Goal: Communication & Community: Connect with others

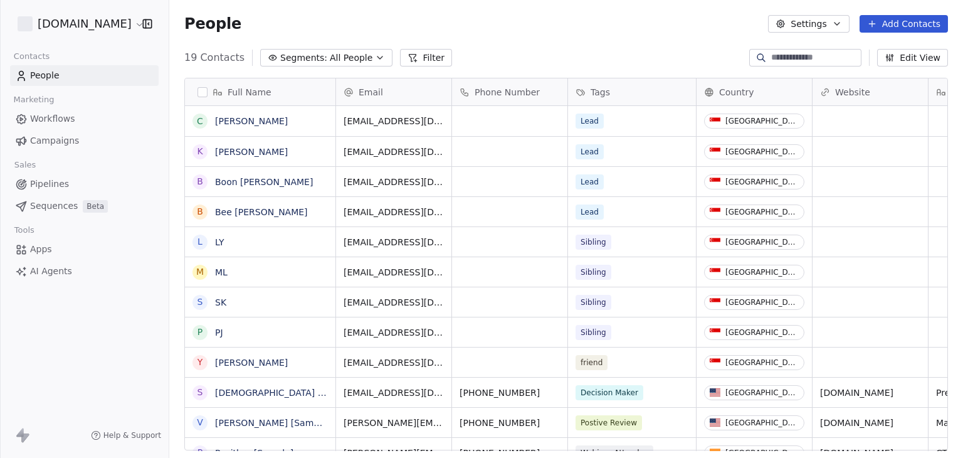
scroll to position [393, 784]
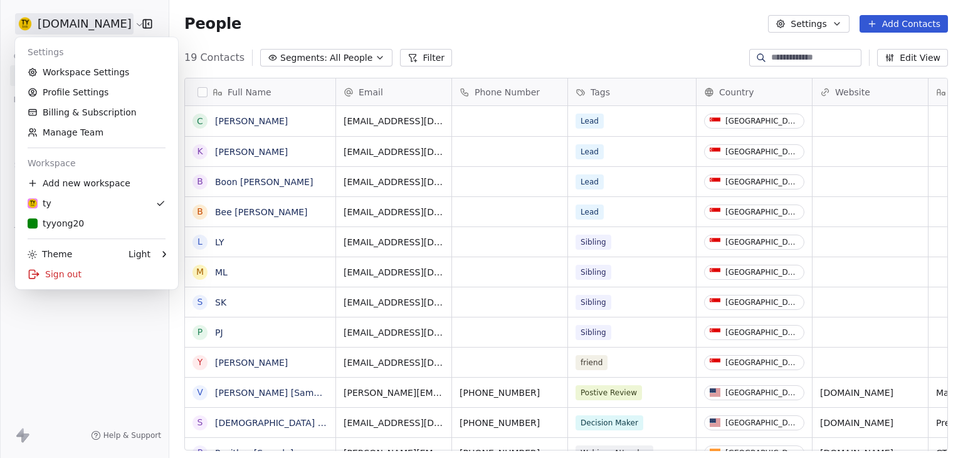
click at [51, 33] on html "[DOMAIN_NAME] Contacts People Marketing Workflows Campaigns Sales Pipelines Seq…" at bounding box center [481, 229] width 963 height 458
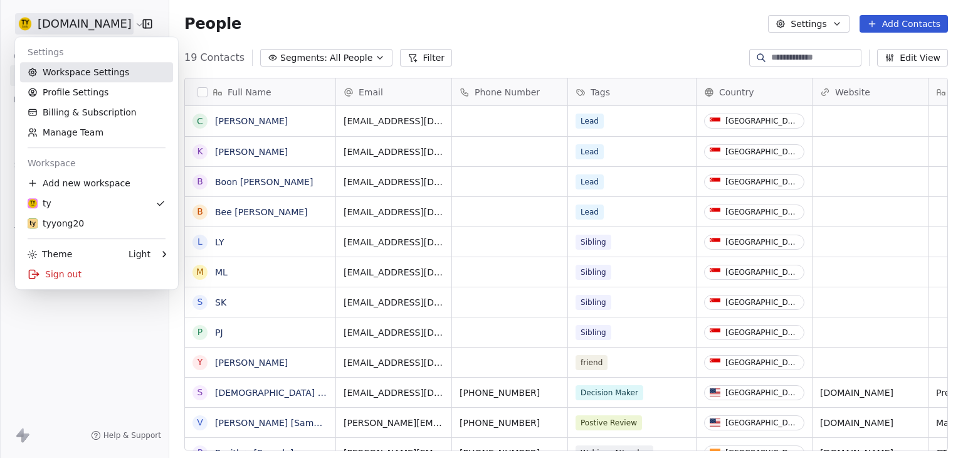
click at [113, 78] on link "Workspace Settings" at bounding box center [96, 72] width 153 height 20
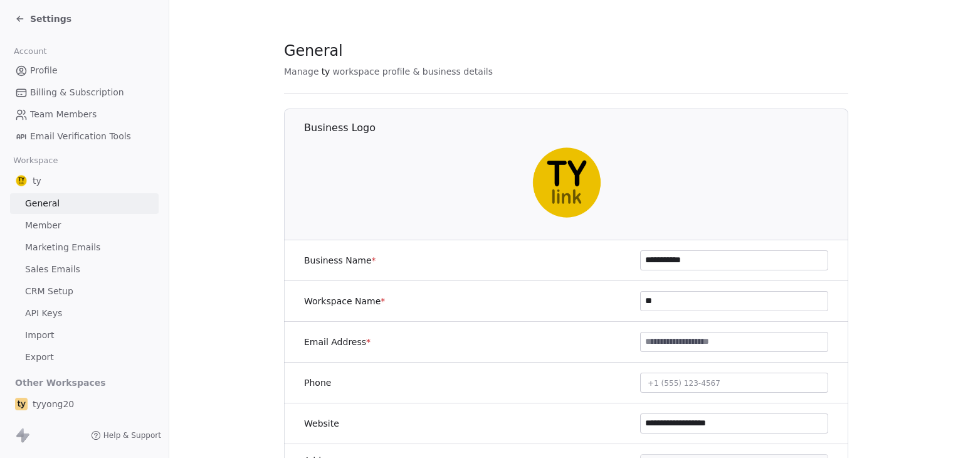
click at [68, 264] on span "Sales Emails" at bounding box center [52, 269] width 55 height 13
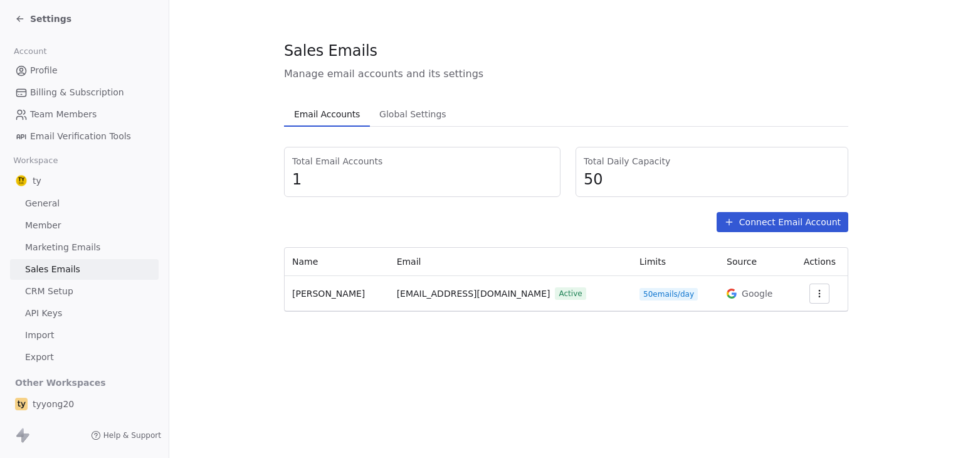
click at [33, 16] on span "Settings" at bounding box center [50, 19] width 41 height 13
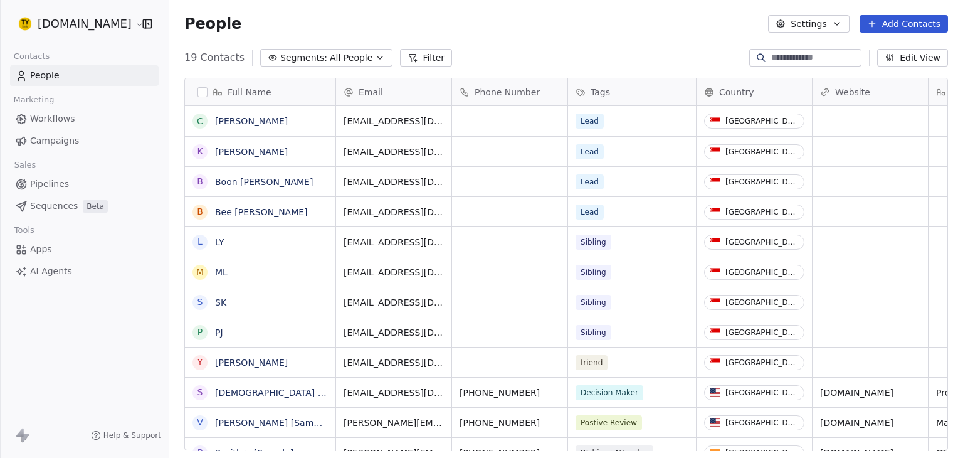
scroll to position [393, 784]
click at [38, 21] on html "tyyong.link Contacts People Marketing Workflows Campaigns Sales Pipelines Seque…" at bounding box center [481, 229] width 963 height 458
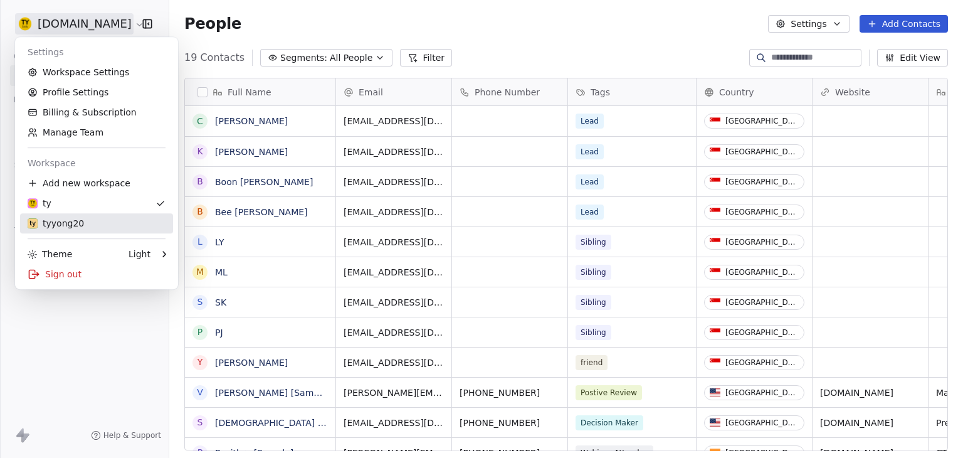
click at [65, 219] on div "tyyong20" at bounding box center [56, 223] width 56 height 13
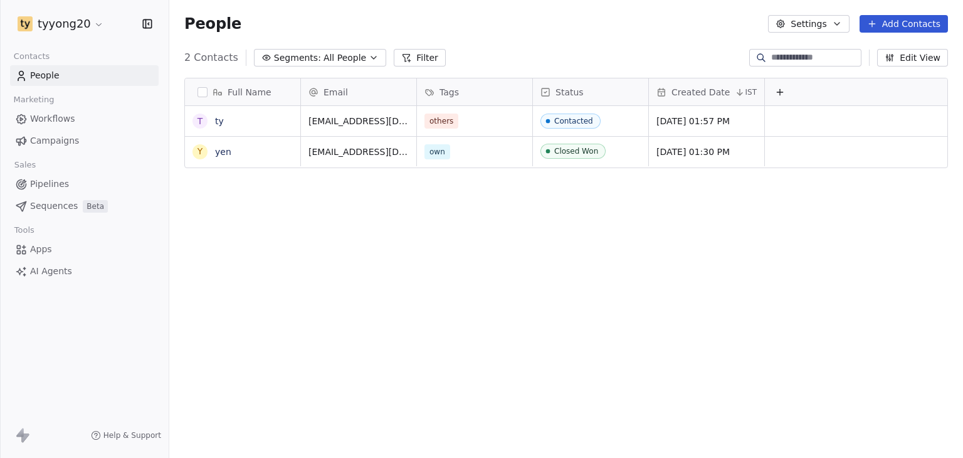
scroll to position [393, 784]
click at [81, 28] on html "tyyong20 Contacts People Marketing Workflows Campaigns Sales Pipelines Sequence…" at bounding box center [481, 229] width 963 height 458
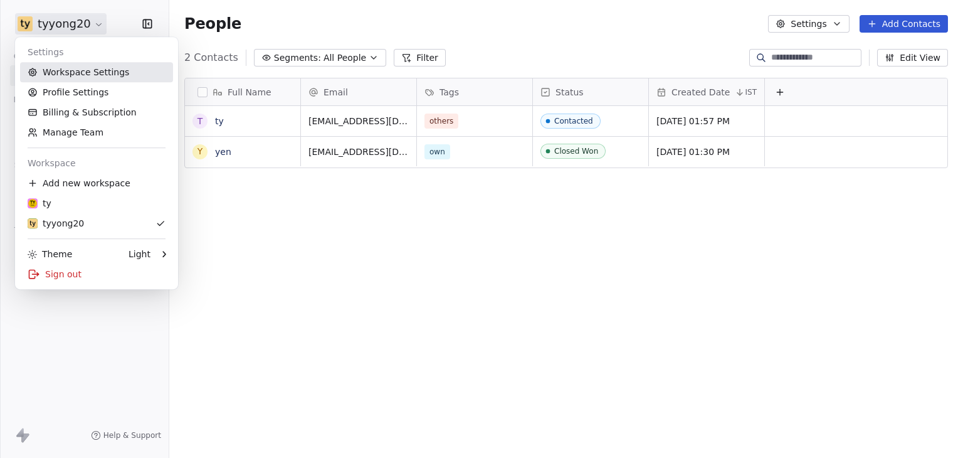
click at [105, 76] on link "Workspace Settings" at bounding box center [96, 72] width 153 height 20
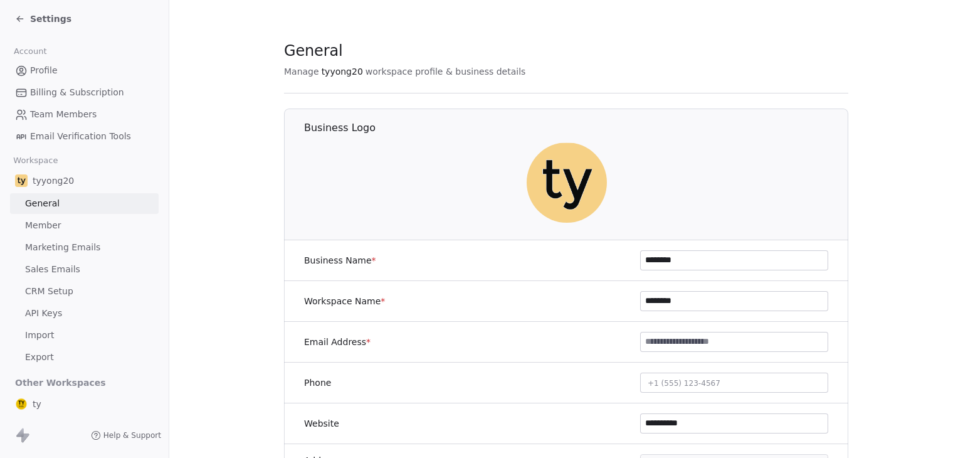
click at [61, 269] on span "Sales Emails" at bounding box center [52, 269] width 55 height 13
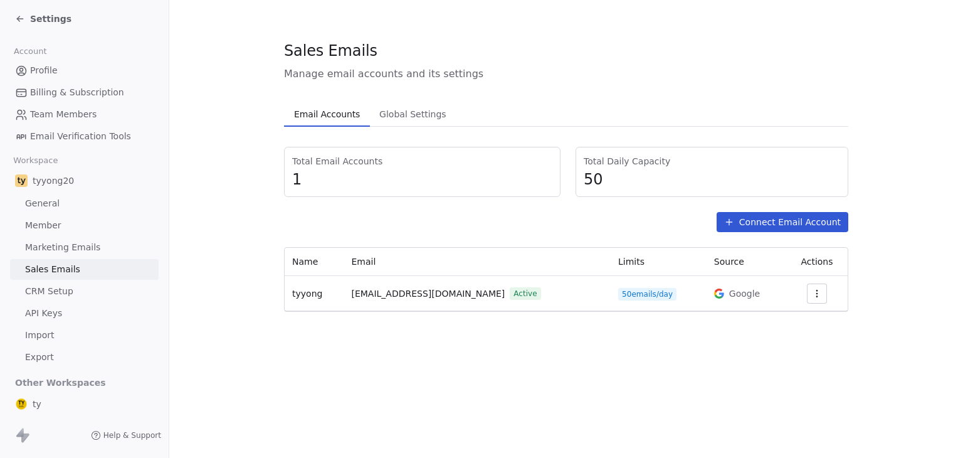
click at [19, 23] on icon at bounding box center [20, 19] width 10 height 10
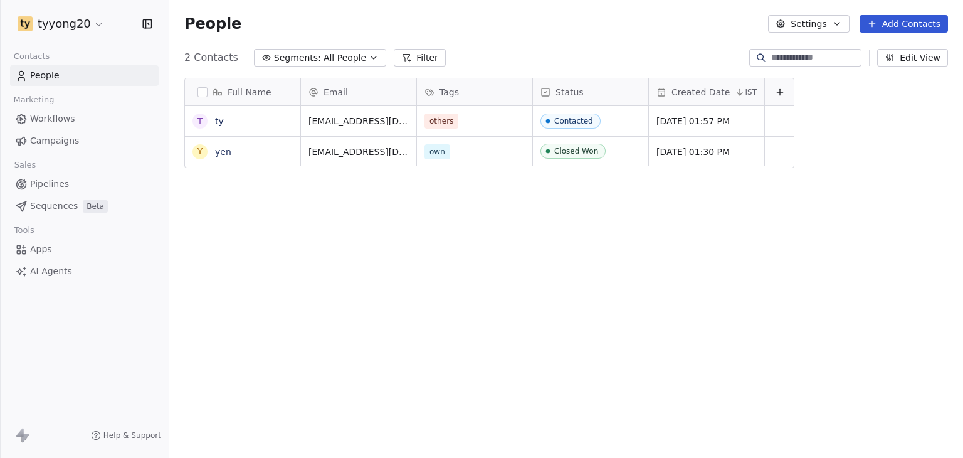
scroll to position [393, 784]
click at [94, 23] on html "tyyong20 Contacts People Marketing Workflows Campaigns Sales Pipelines Sequence…" at bounding box center [481, 229] width 963 height 458
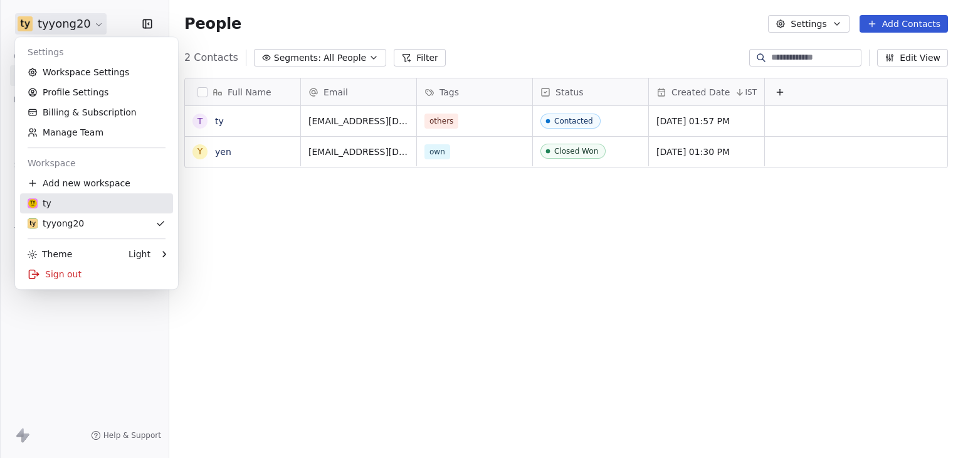
click at [80, 209] on div "ty" at bounding box center [97, 203] width 138 height 13
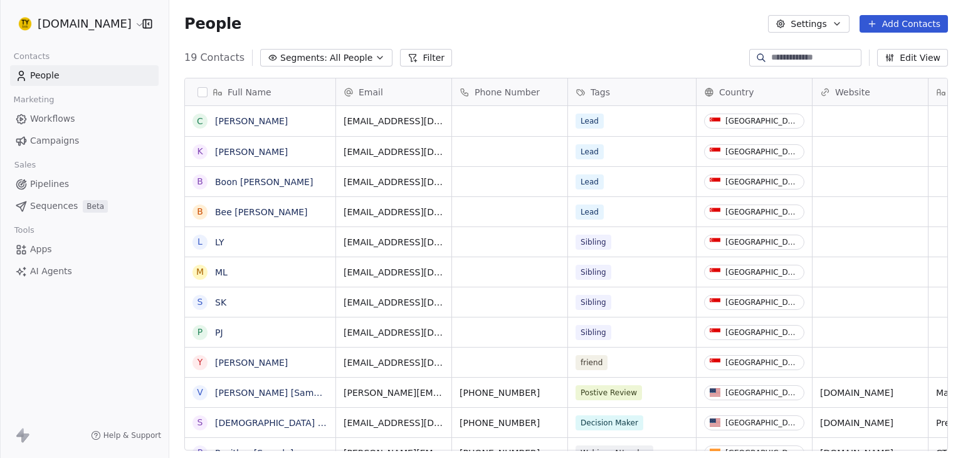
scroll to position [393, 784]
click at [900, 58] on button "Edit View" at bounding box center [912, 58] width 71 height 18
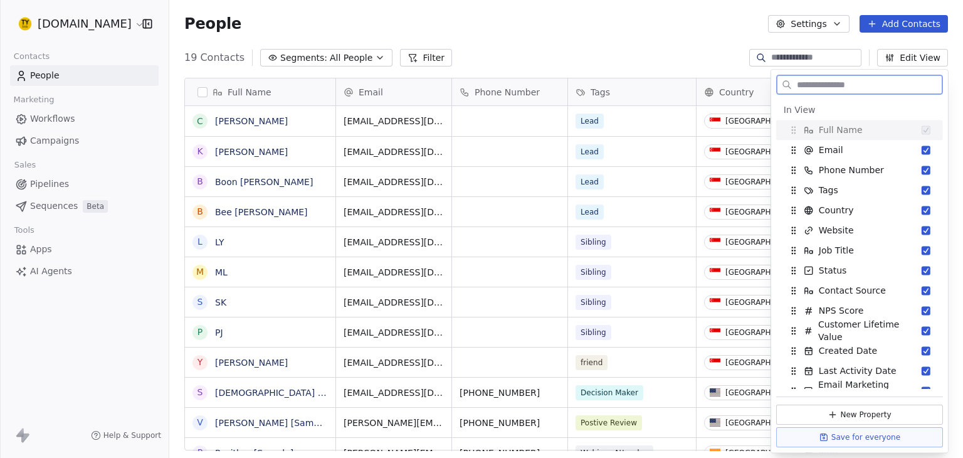
click at [894, 27] on button "Add Contacts" at bounding box center [904, 24] width 88 height 18
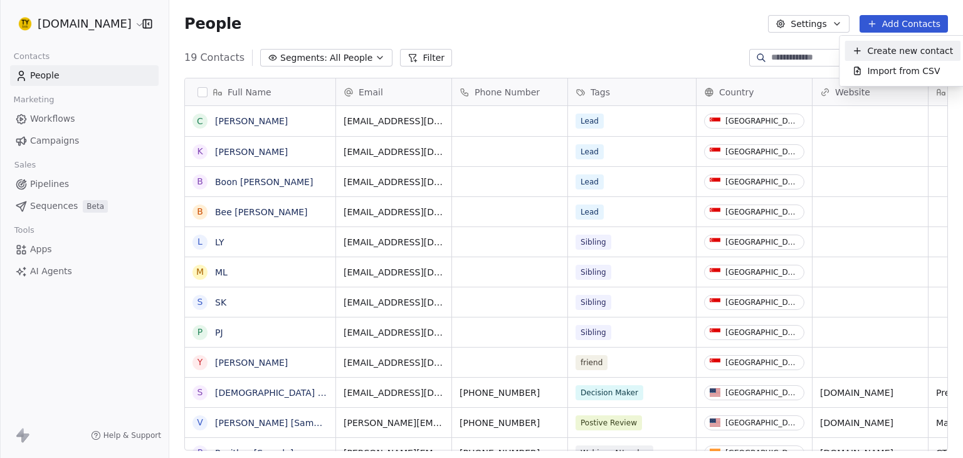
click at [895, 50] on span "Create new contact" at bounding box center [910, 51] width 86 height 13
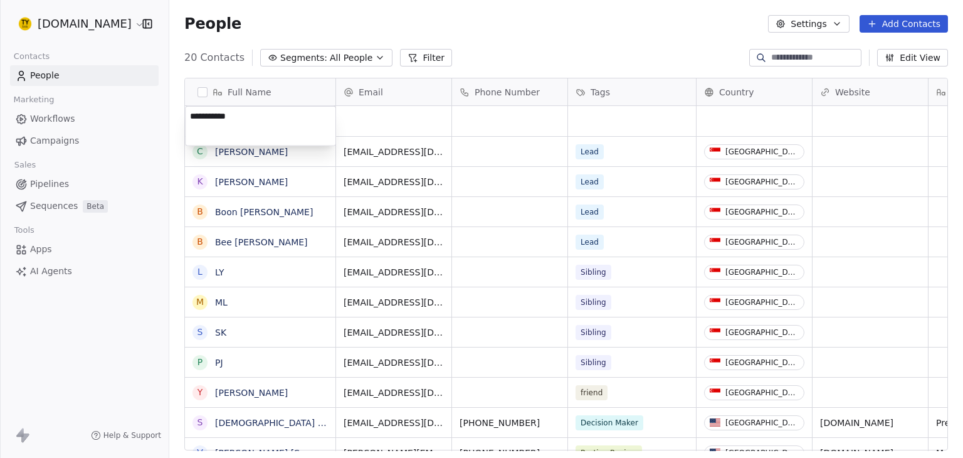
type textarea "**********"
click at [337, 38] on div "People Settings Add Contacts" at bounding box center [566, 24] width 794 height 48
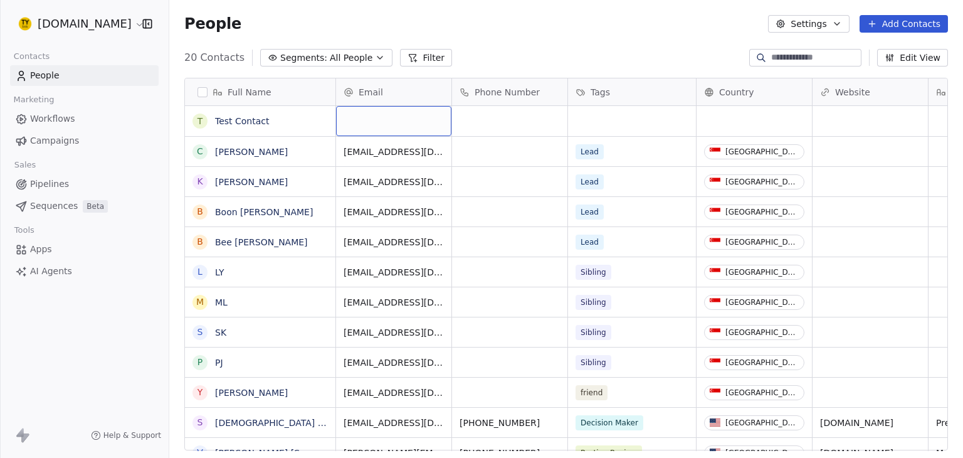
click at [362, 117] on div "grid" at bounding box center [393, 121] width 115 height 30
type input "**********"
click at [515, 58] on div "20 Contacts Segments: All People Filter Edit View" at bounding box center [566, 58] width 794 height 20
click at [226, 116] on link "Test Contact" at bounding box center [242, 121] width 55 height 10
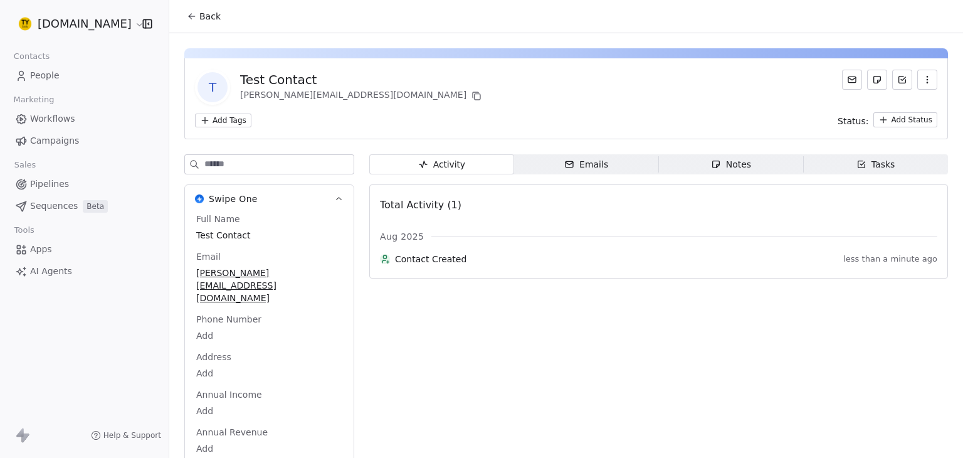
click at [576, 162] on div "Emails" at bounding box center [586, 164] width 44 height 13
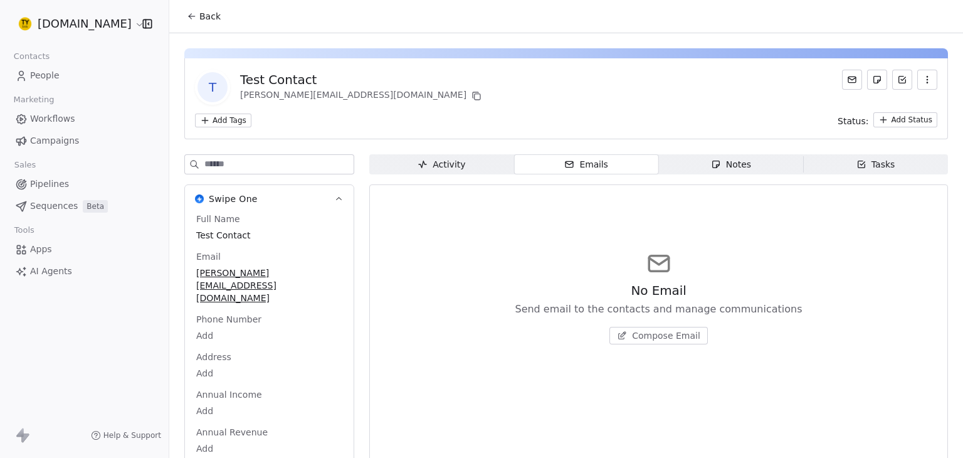
click at [647, 333] on span "Compose Email" at bounding box center [666, 335] width 68 height 13
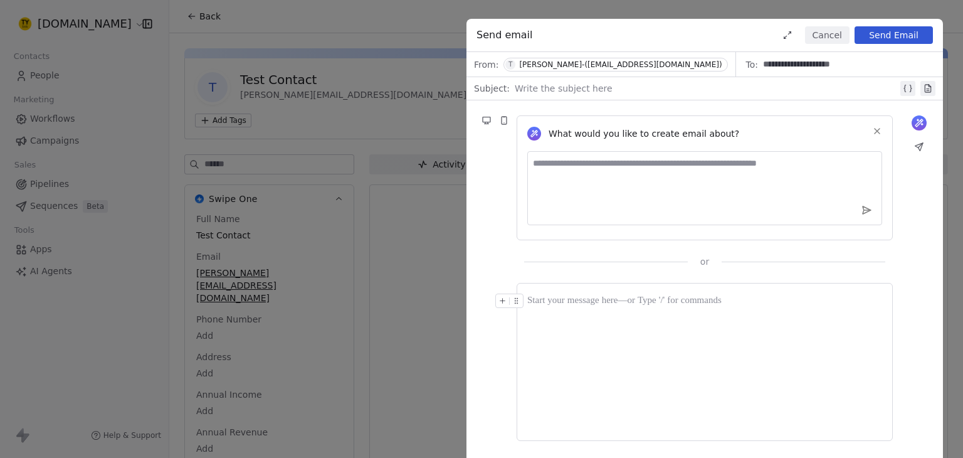
click at [584, 314] on div at bounding box center [704, 361] width 355 height 137
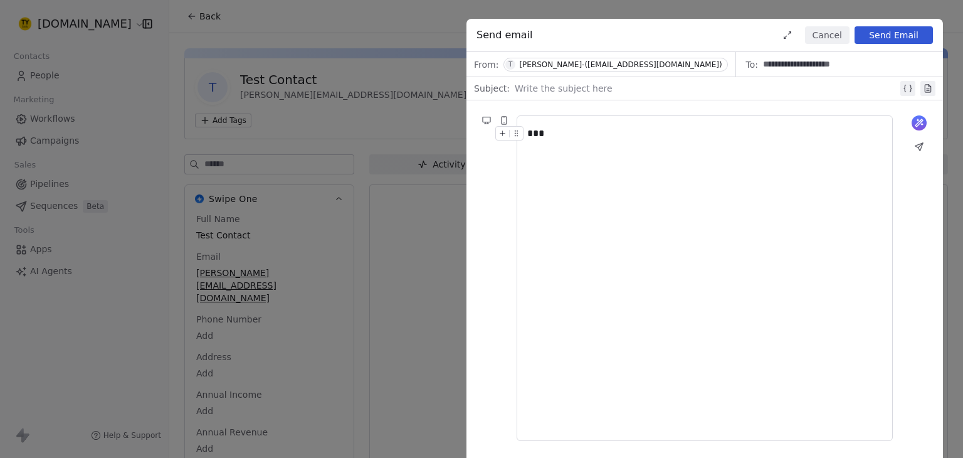
click at [603, 83] on div at bounding box center [706, 88] width 383 height 15
click at [584, 166] on div at bounding box center [704, 163] width 355 height 15
click at [581, 137] on div "***" at bounding box center [704, 133] width 355 height 15
click at [413, 288] on div "**********" at bounding box center [481, 229] width 963 height 458
click at [895, 41] on button "Send Email" at bounding box center [894, 35] width 78 height 18
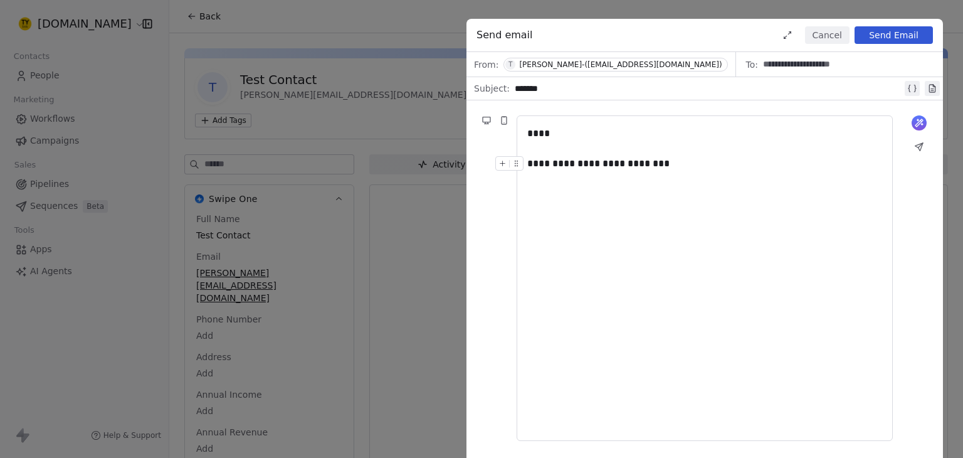
click at [830, 36] on button "Cancel" at bounding box center [827, 35] width 45 height 18
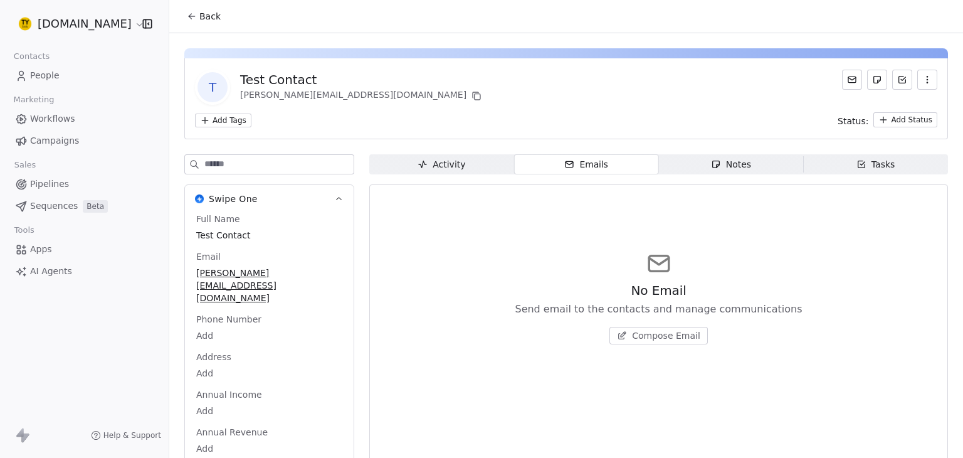
click at [675, 333] on span "Compose Email" at bounding box center [666, 335] width 68 height 13
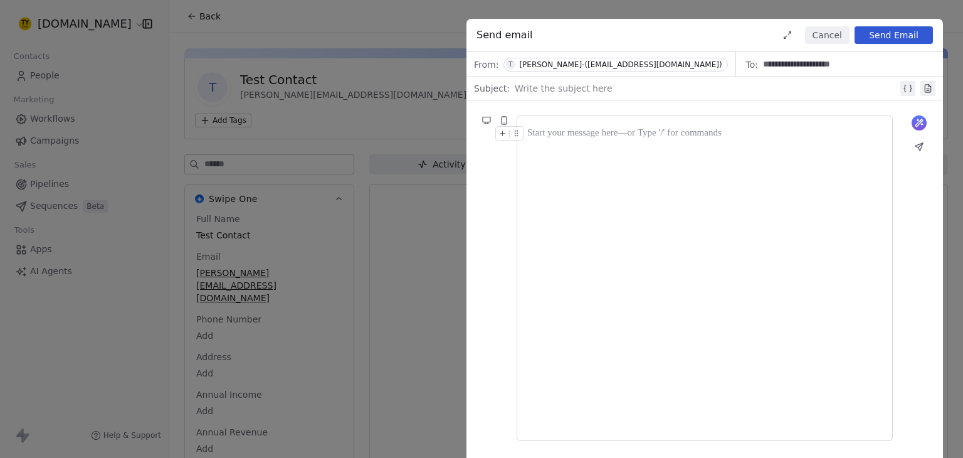
click at [825, 36] on button "Cancel" at bounding box center [827, 35] width 45 height 18
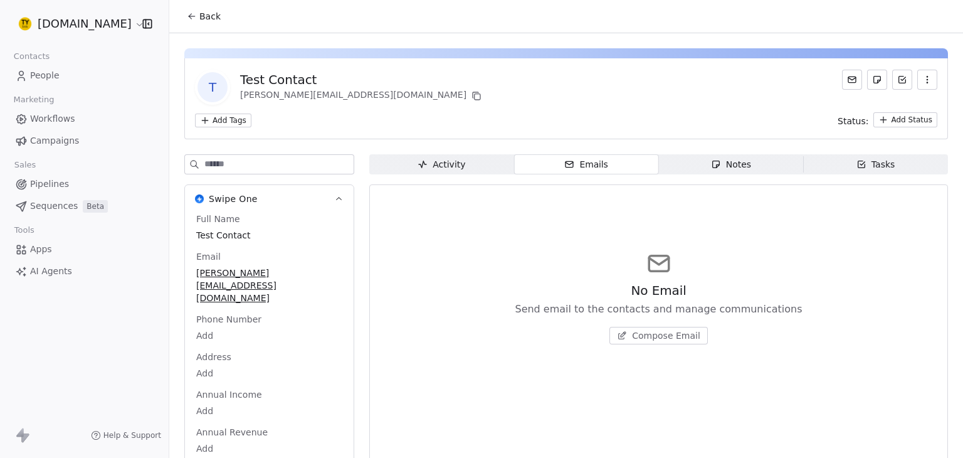
click at [73, 28] on html "tyyong.link Contacts People Marketing Workflows Campaigns Sales Pipelines Seque…" at bounding box center [481, 229] width 963 height 458
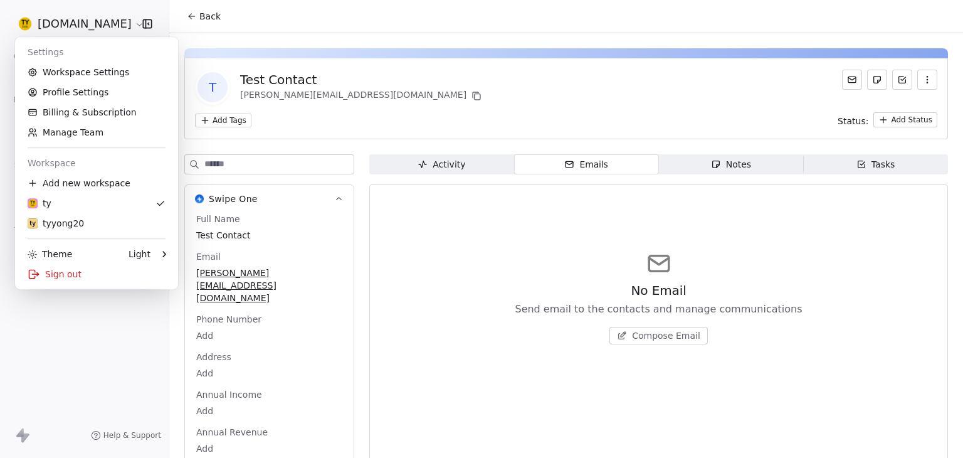
click at [384, 41] on html "tyyong.link Contacts People Marketing Workflows Campaigns Sales Pipelines Seque…" at bounding box center [481, 229] width 963 height 458
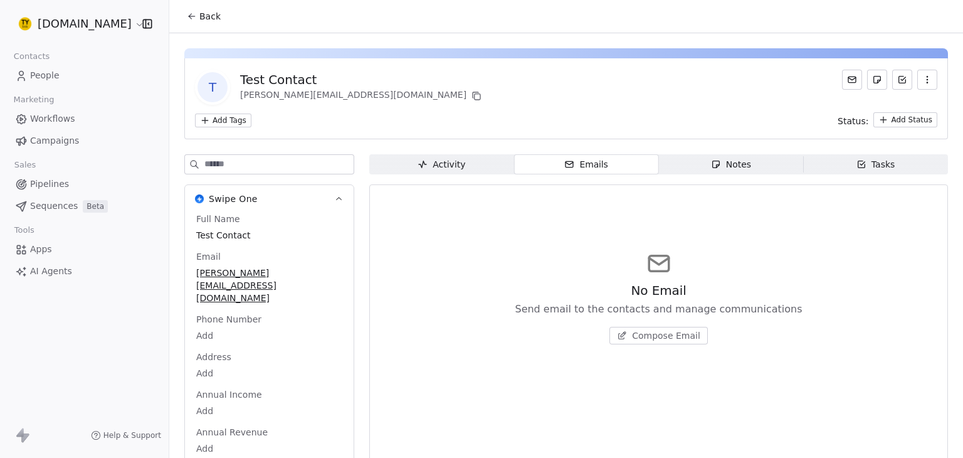
click at [85, 19] on html "tyyong.link Contacts People Marketing Workflows Campaigns Sales Pipelines Seque…" at bounding box center [481, 229] width 963 height 458
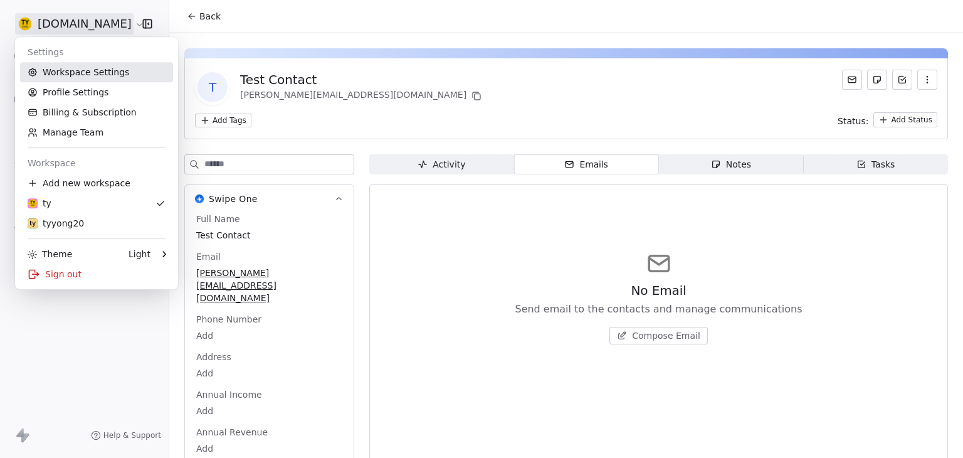
click at [78, 76] on link "Workspace Settings" at bounding box center [96, 72] width 153 height 20
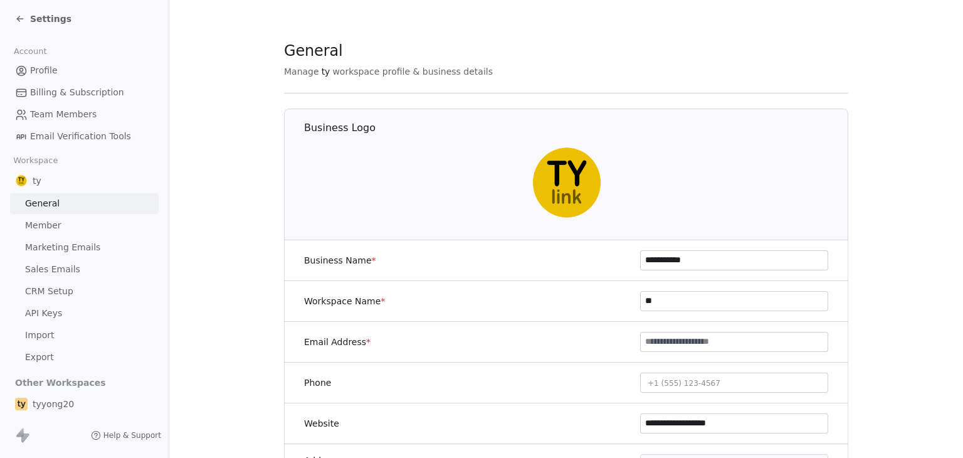
click at [73, 274] on span "Sales Emails" at bounding box center [52, 269] width 55 height 13
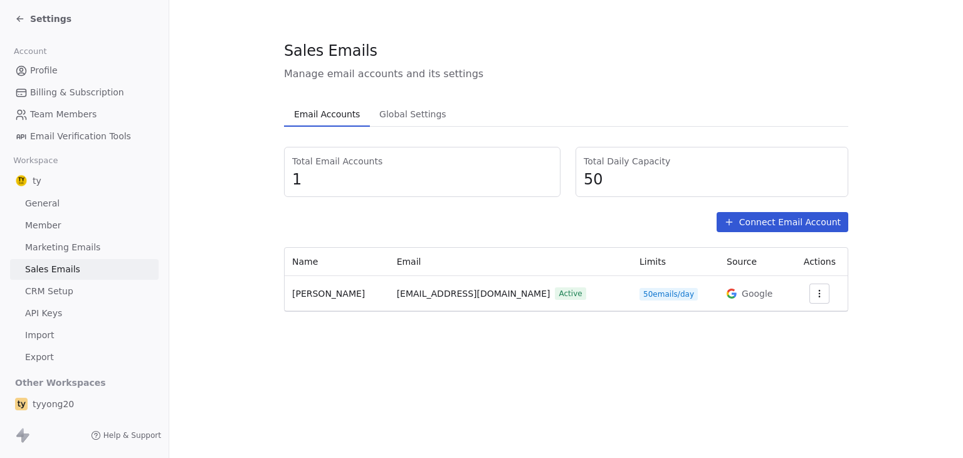
click at [815, 290] on icon "button" at bounding box center [820, 293] width 10 height 10
click at [790, 322] on span "Settings" at bounding box center [794, 321] width 36 height 13
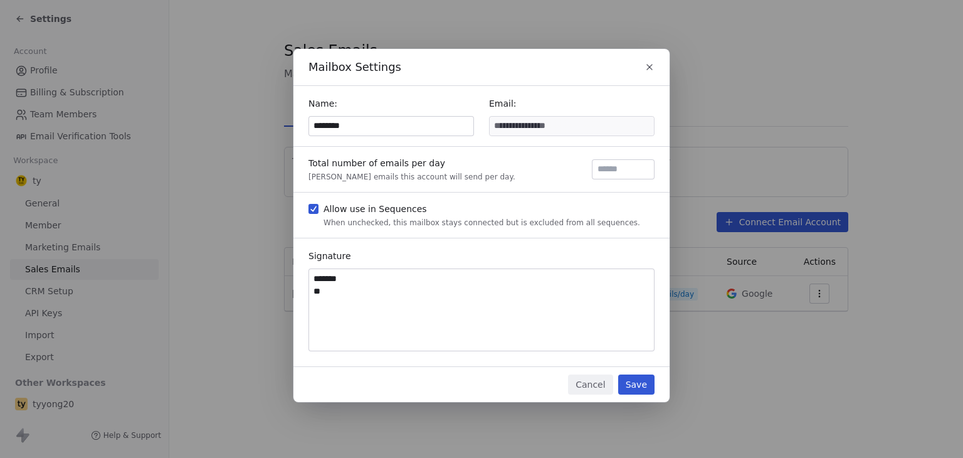
click at [650, 68] on icon "button" at bounding box center [650, 67] width 10 height 10
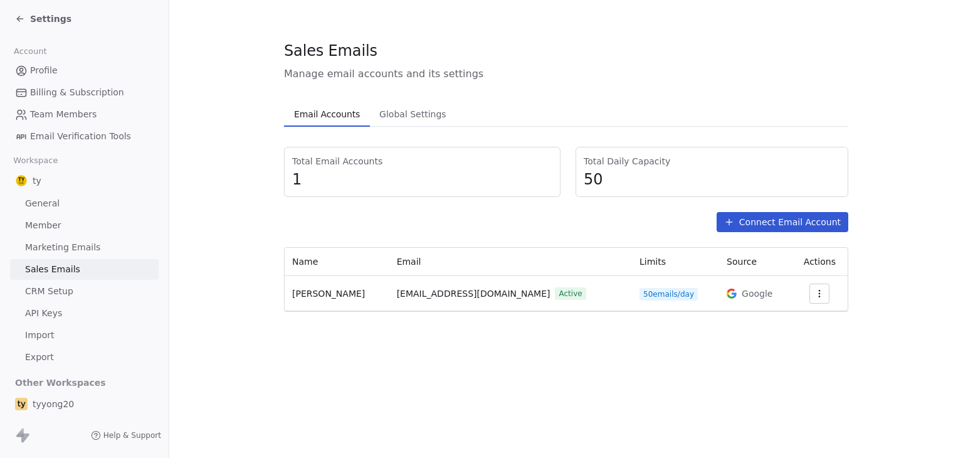
click at [810, 292] on button "button" at bounding box center [820, 293] width 20 height 20
click at [694, 416] on html "Settings Account Profile Billing & Subscription Team Members Email Verification…" at bounding box center [481, 229] width 963 height 458
click at [818, 294] on button "button" at bounding box center [820, 293] width 20 height 20
click at [918, 301] on html "Settings Account Profile Billing & Subscription Team Members Email Verification…" at bounding box center [481, 229] width 963 height 458
click at [815, 289] on icon "button" at bounding box center [820, 293] width 10 height 10
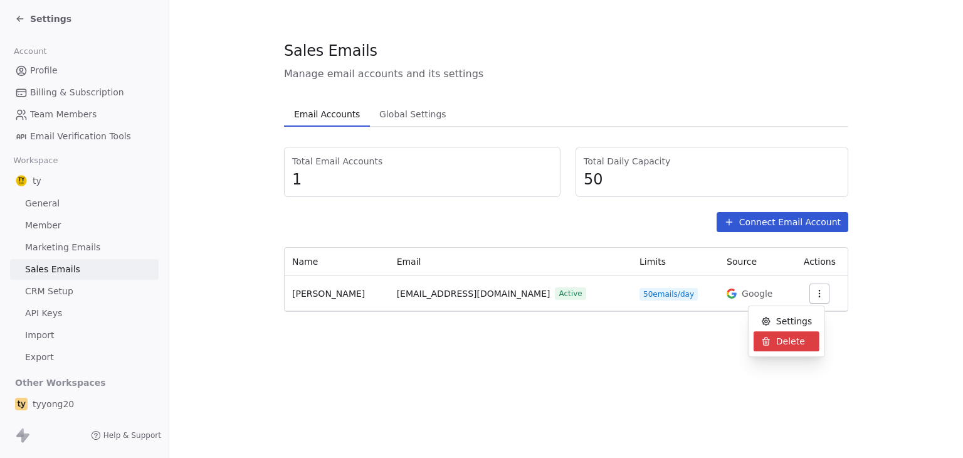
click at [45, 20] on html "Settings Account Profile Billing & Subscription Team Members Email Verification…" at bounding box center [481, 229] width 963 height 458
click at [45, 20] on span "Settings" at bounding box center [50, 19] width 41 height 13
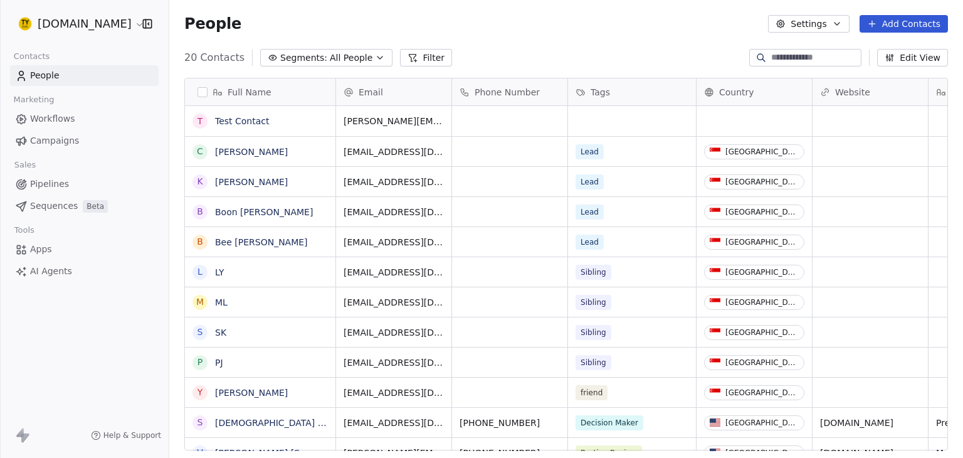
scroll to position [393, 784]
click at [48, 24] on html "tyyong.link Contacts People Marketing Workflows Campaigns Sales Pipelines Seque…" at bounding box center [481, 229] width 963 height 458
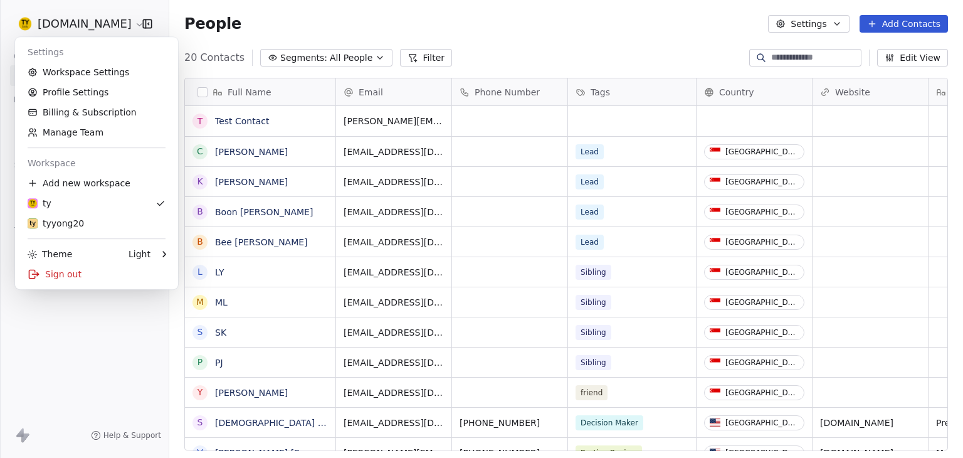
click at [357, 31] on html "tyyong.link Contacts People Marketing Workflows Campaigns Sales Pipelines Seque…" at bounding box center [481, 229] width 963 height 458
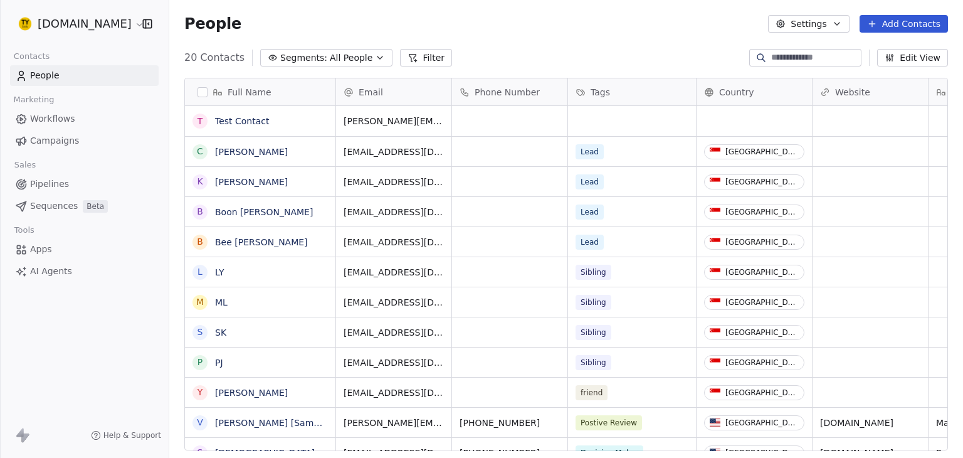
click at [71, 24] on html "[DOMAIN_NAME] Contacts People Marketing Workflows Campaigns Sales Pipelines Seq…" at bounding box center [481, 229] width 963 height 458
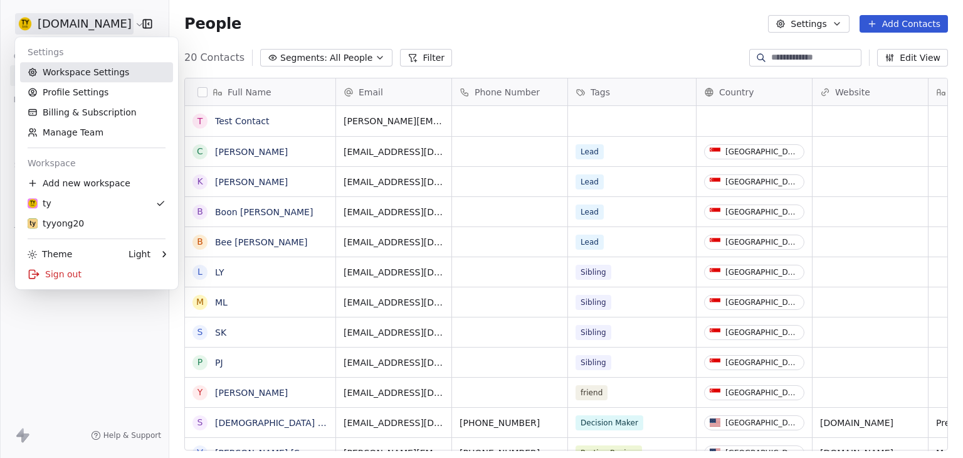
click at [70, 78] on link "Workspace Settings" at bounding box center [96, 72] width 153 height 20
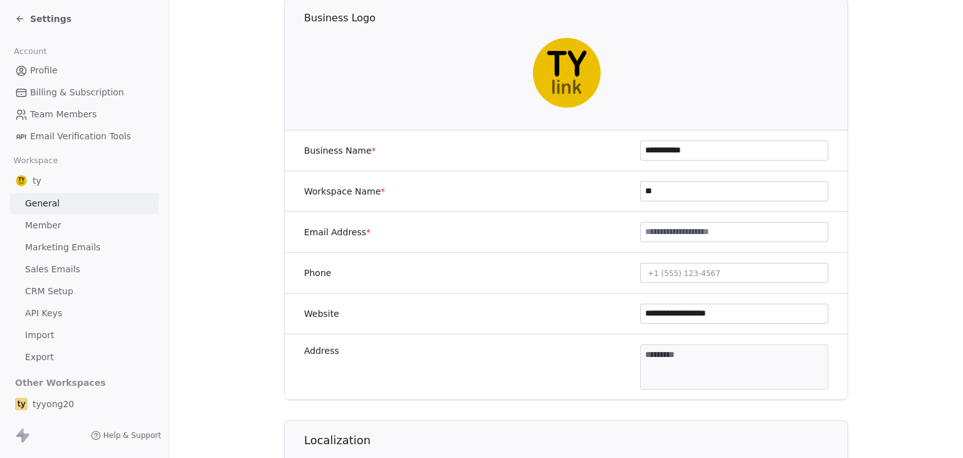
scroll to position [63, 0]
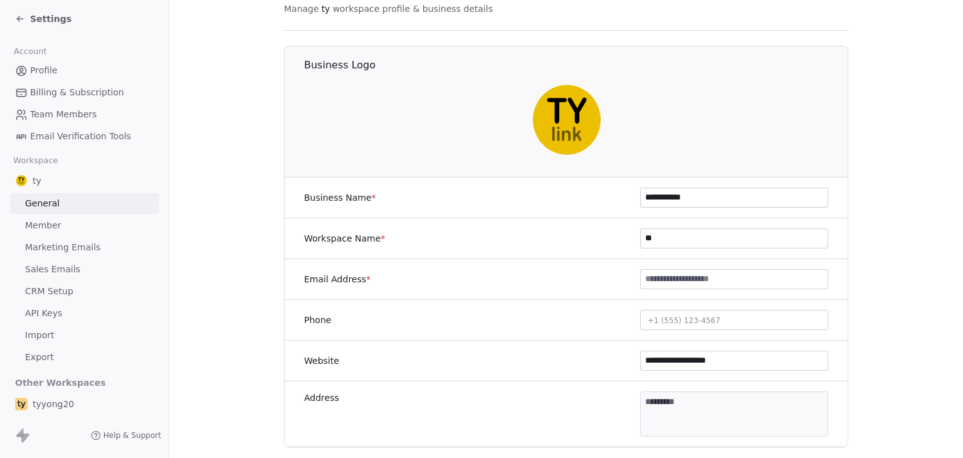
click at [40, 265] on span "Sales Emails" at bounding box center [52, 269] width 55 height 13
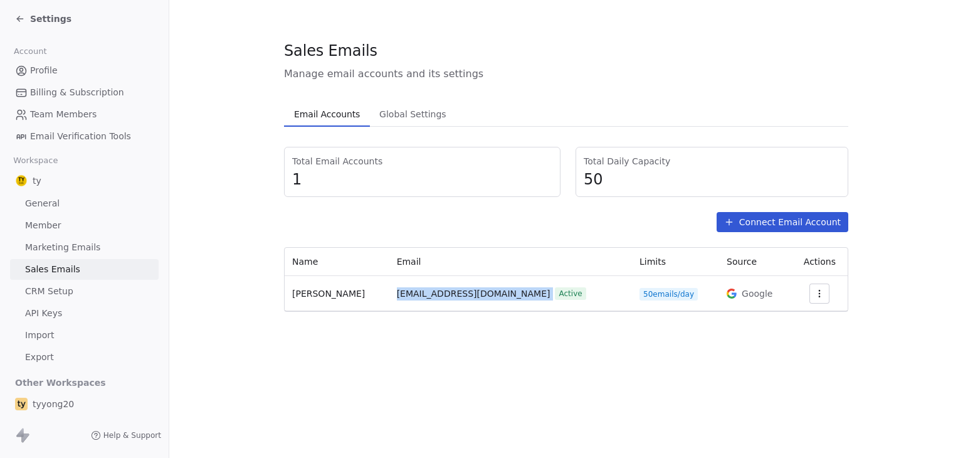
drag, startPoint x: 365, startPoint y: 290, endPoint x: 451, endPoint y: 297, distance: 86.2
click at [451, 297] on td "tyen07@gmail.com Active" at bounding box center [510, 293] width 243 height 35
copy span "tyen07@gmail.com"
click at [334, 374] on div "Sales Emails Manage email accounts and its settings Email Accounts Email Accoun…" at bounding box center [566, 229] width 794 height 458
click at [322, 314] on section "Sales Emails Manage email accounts and its settings Email Accounts Email Accoun…" at bounding box center [566, 176] width 794 height 352
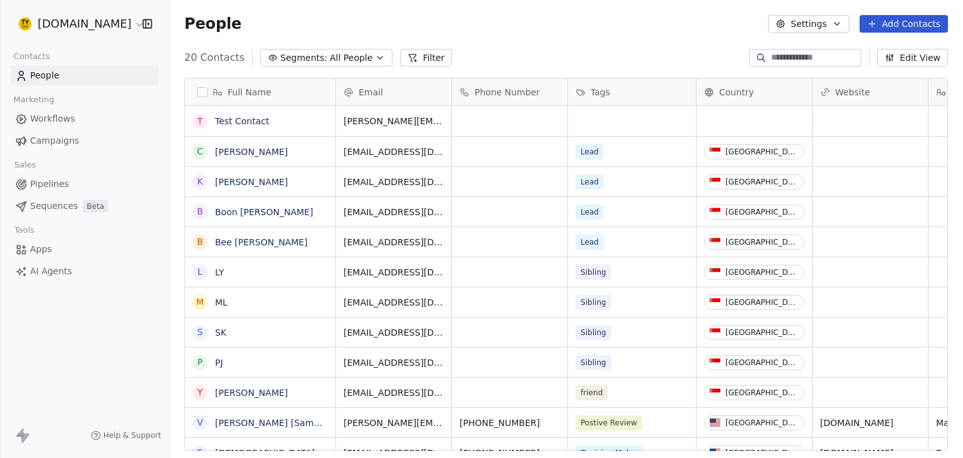
scroll to position [10, 10]
click at [46, 23] on html "[DOMAIN_NAME] Contacts People Marketing Workflows Campaigns Sales Pipelines Seq…" at bounding box center [481, 229] width 963 height 458
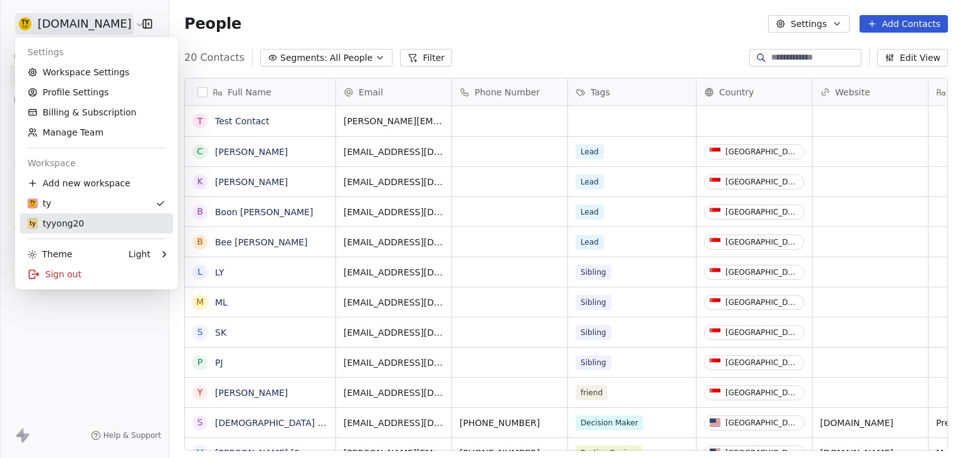
click at [58, 223] on div "tyyong20" at bounding box center [56, 223] width 56 height 13
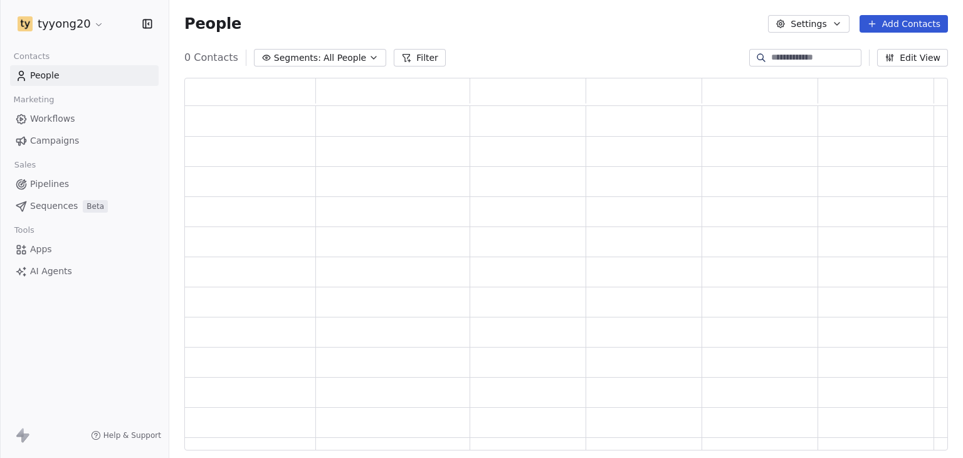
scroll to position [362, 754]
click at [74, 25] on html "tyyong20 Contacts People Marketing Workflows Campaigns Sales Pipelines Sequence…" at bounding box center [481, 229] width 963 height 458
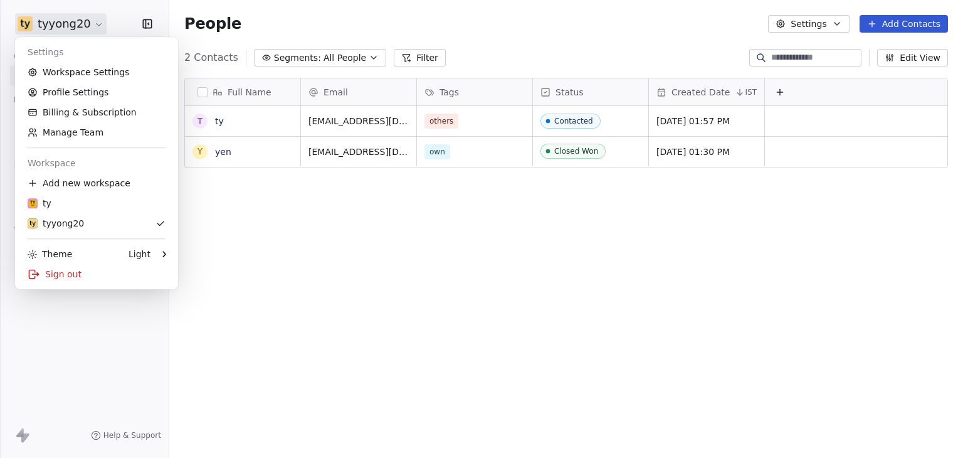
scroll to position [393, 784]
click at [68, 81] on link "Workspace Settings" at bounding box center [96, 72] width 153 height 20
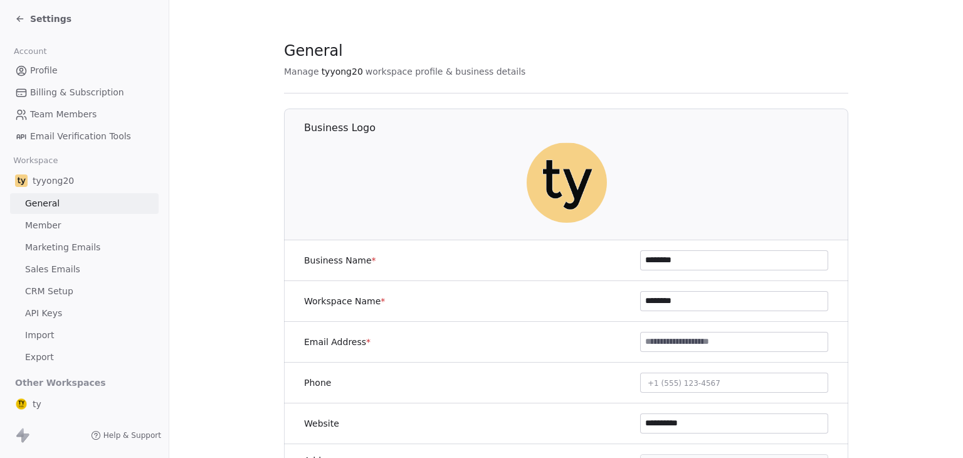
click at [73, 268] on span "Sales Emails" at bounding box center [52, 269] width 55 height 13
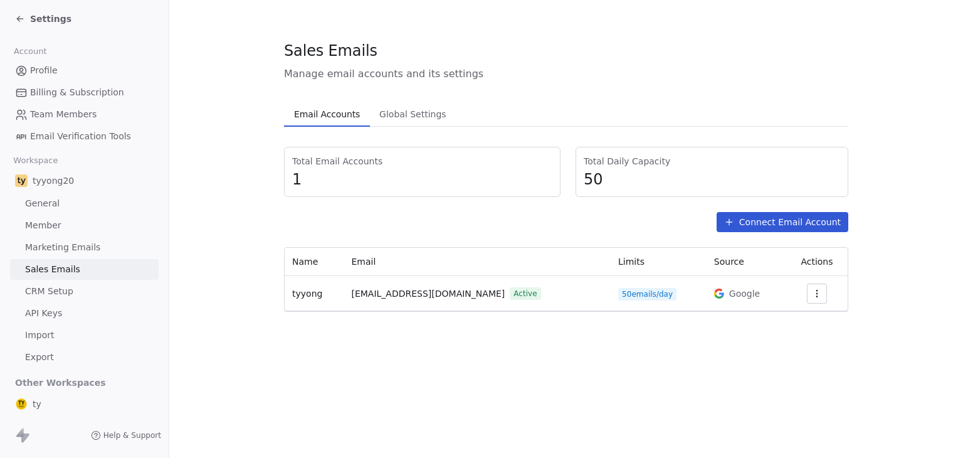
click at [462, 339] on section "Sales Emails Manage email accounts and its settings Email Accounts Email Accoun…" at bounding box center [566, 176] width 794 height 352
click at [56, 18] on span "Settings" at bounding box center [50, 19] width 41 height 13
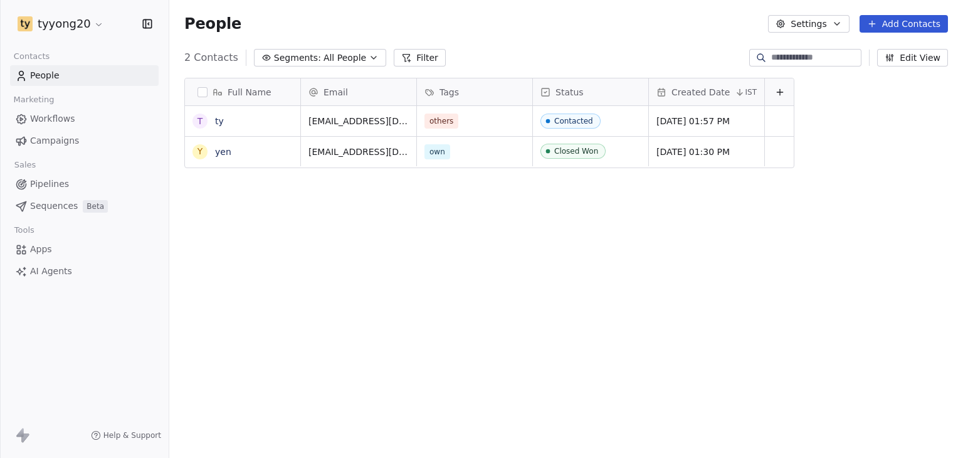
scroll to position [393, 784]
click at [905, 28] on button "Add Contacts" at bounding box center [904, 24] width 88 height 18
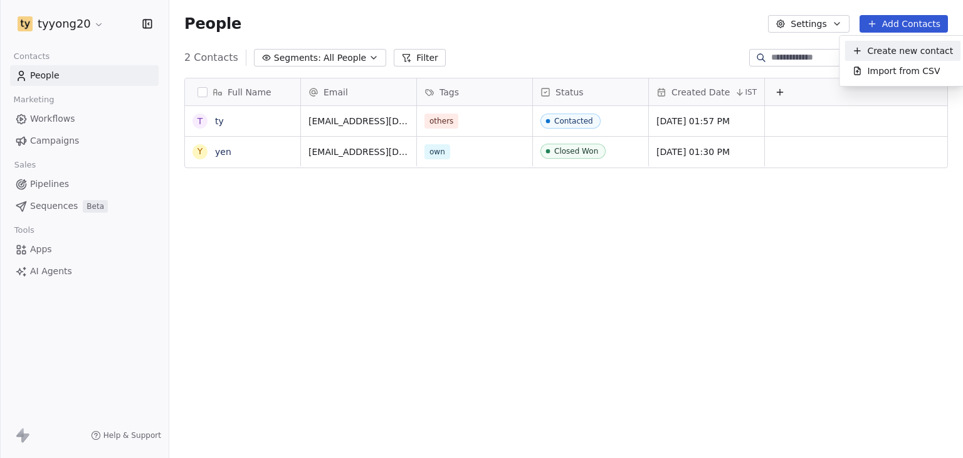
click at [890, 51] on span "Create new contact" at bounding box center [910, 51] width 86 height 13
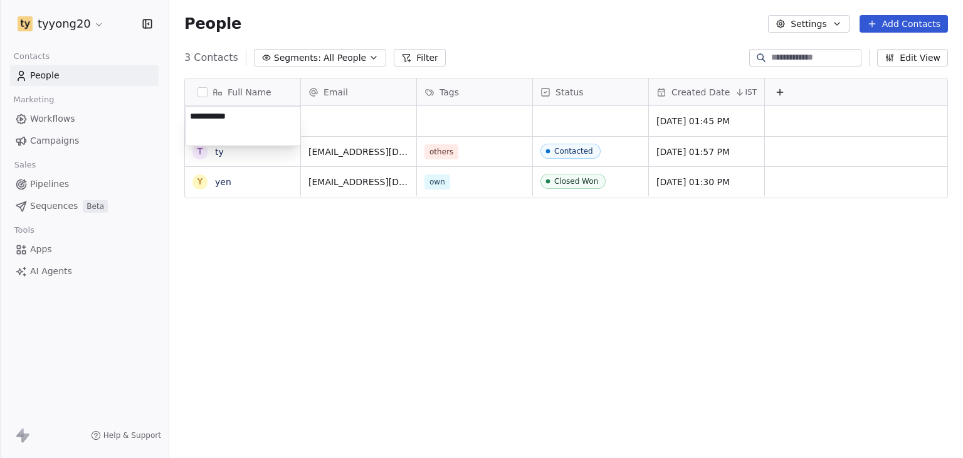
type textarea "**********"
click at [268, 211] on div "Full Name T Test Contact t [PERSON_NAME] Email Tags Status Created Date IST [DA…" at bounding box center [566, 269] width 794 height 403
click at [329, 114] on div "grid" at bounding box center [358, 121] width 115 height 30
type input "**********"
click at [468, 262] on html "tyyong20 Contacts People Marketing Workflows Campaigns Sales Pipelines Sequence…" at bounding box center [481, 229] width 963 height 458
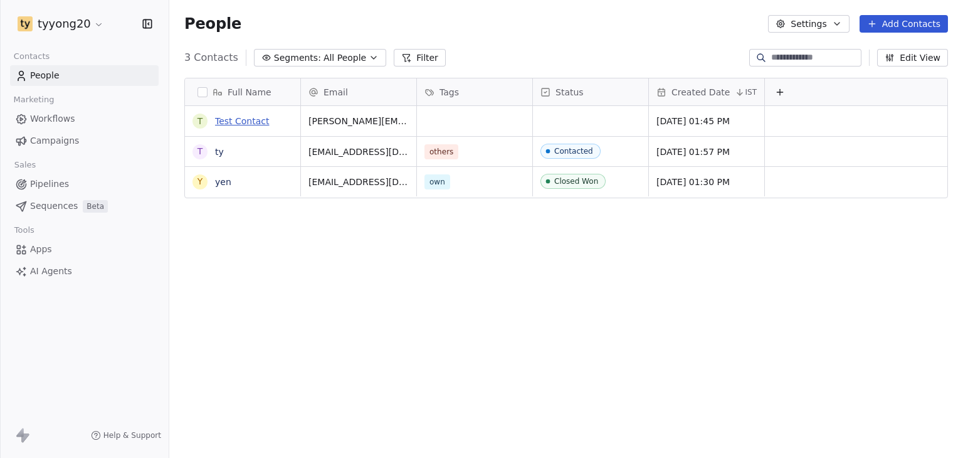
click at [260, 122] on link "Test Contact" at bounding box center [242, 121] width 55 height 10
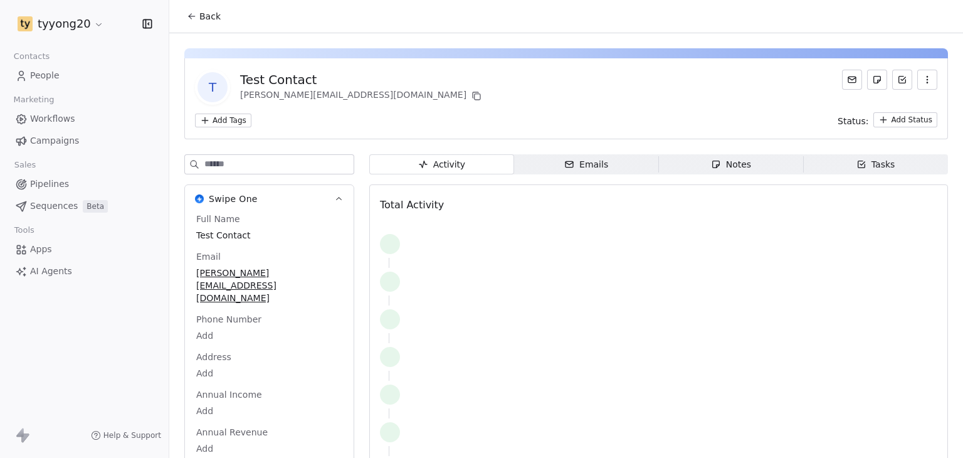
click at [608, 166] on span "Emails Emails" at bounding box center [586, 164] width 145 height 20
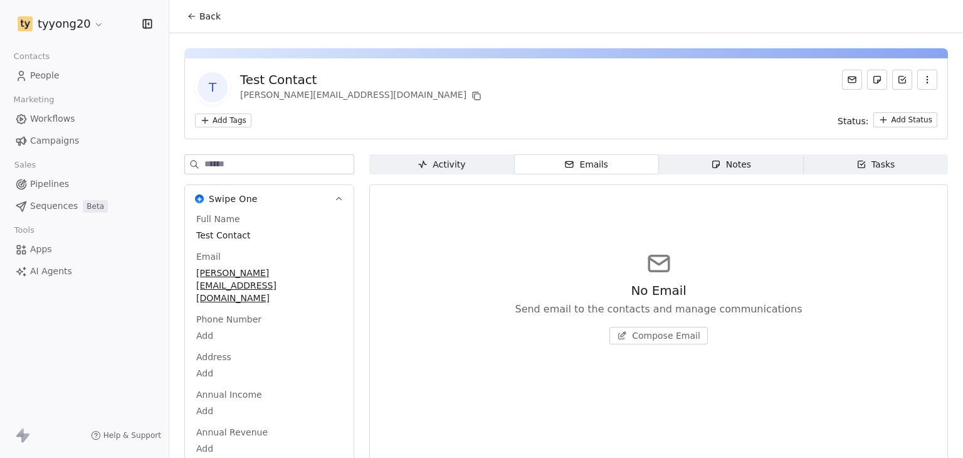
click at [648, 332] on span "Compose Email" at bounding box center [666, 335] width 68 height 13
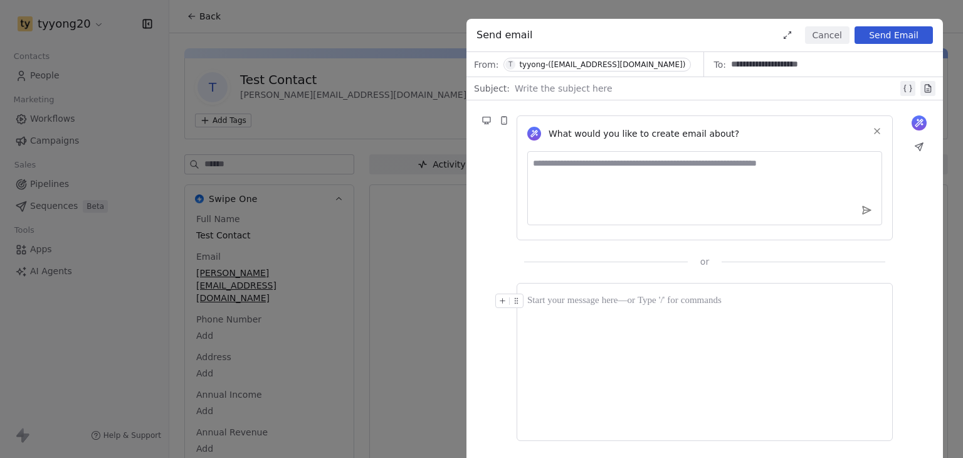
click at [604, 83] on div at bounding box center [706, 88] width 383 height 15
click at [692, 340] on div at bounding box center [704, 361] width 355 height 137
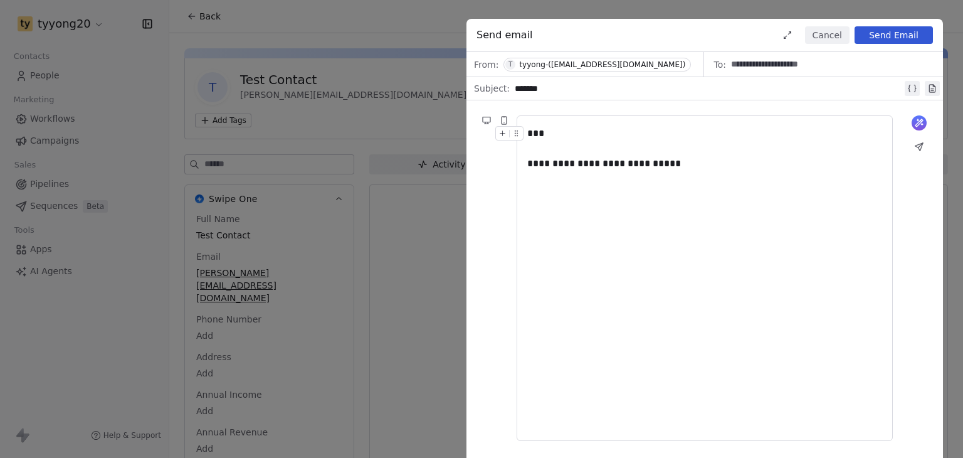
click at [863, 40] on button "Send Email" at bounding box center [894, 35] width 78 height 18
click at [841, 35] on button "Cancel" at bounding box center [827, 35] width 45 height 18
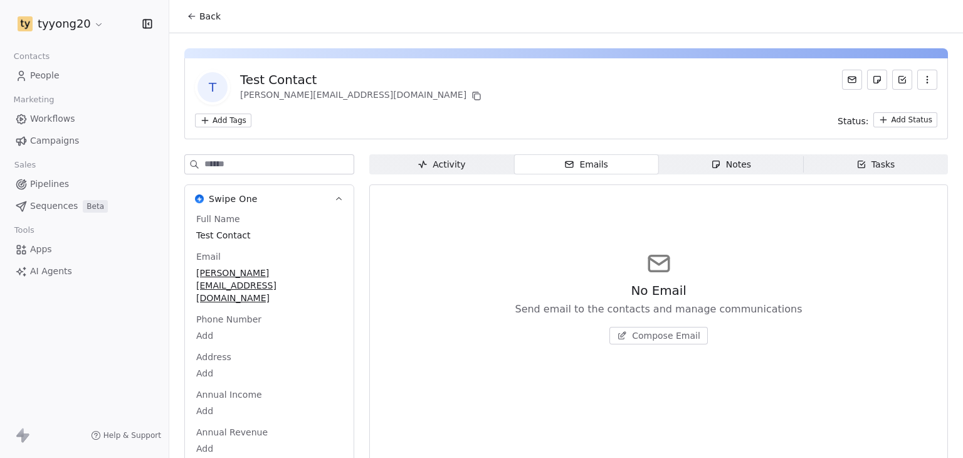
click at [51, 28] on html "tyyong20 Contacts People Marketing Workflows Campaigns Sales Pipelines Sequence…" at bounding box center [481, 229] width 963 height 458
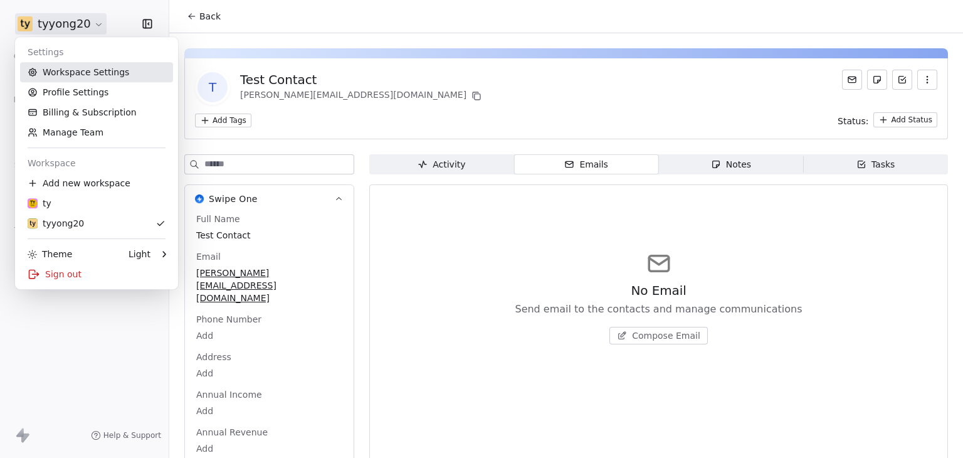
click at [103, 76] on link "Workspace Settings" at bounding box center [96, 72] width 153 height 20
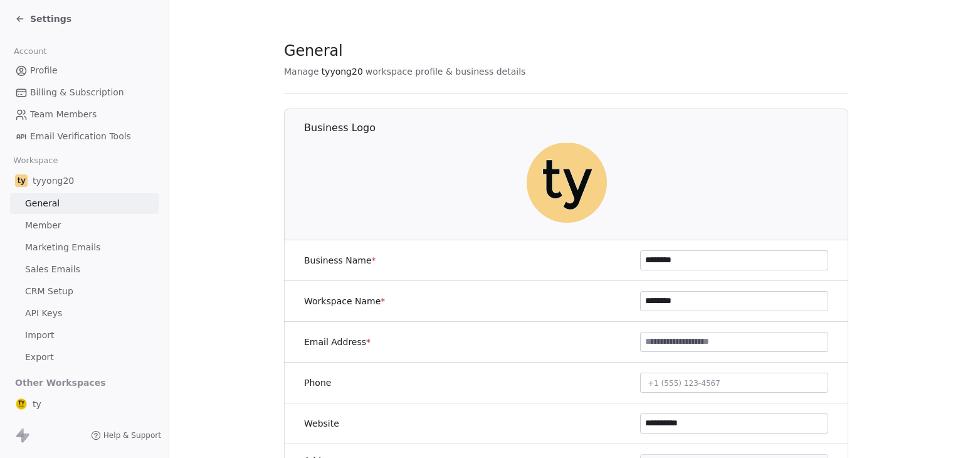
click at [61, 265] on span "Sales Emails" at bounding box center [52, 269] width 55 height 13
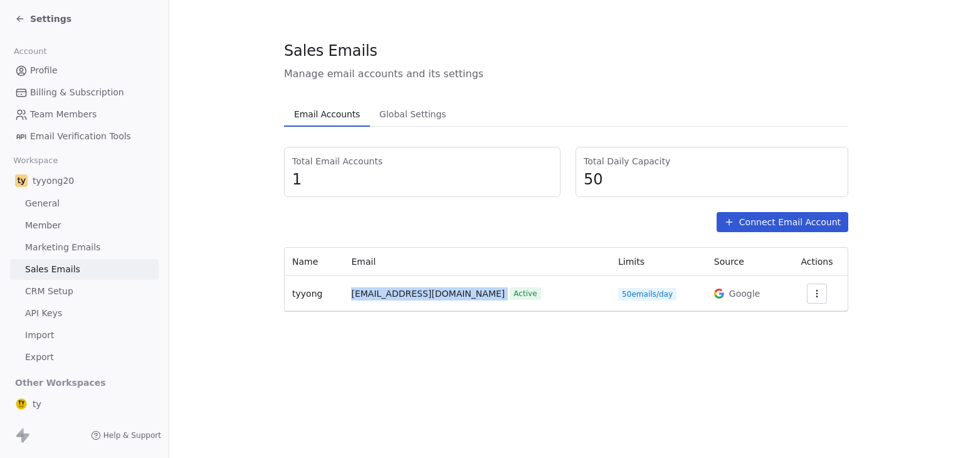
drag, startPoint x: 361, startPoint y: 289, endPoint x: 451, endPoint y: 294, distance: 89.8
click at [451, 294] on td "[EMAIL_ADDRESS][DOMAIN_NAME] Active" at bounding box center [477, 293] width 267 height 35
copy span "[EMAIL_ADDRESS][DOMAIN_NAME]"
click at [470, 329] on section "Sales Emails Manage email accounts and its settings Email Accounts Email Accoun…" at bounding box center [566, 176] width 794 height 352
click at [228, 260] on section "Sales Emails Manage email accounts and its settings Email Accounts Email Accoun…" at bounding box center [566, 176] width 794 height 352
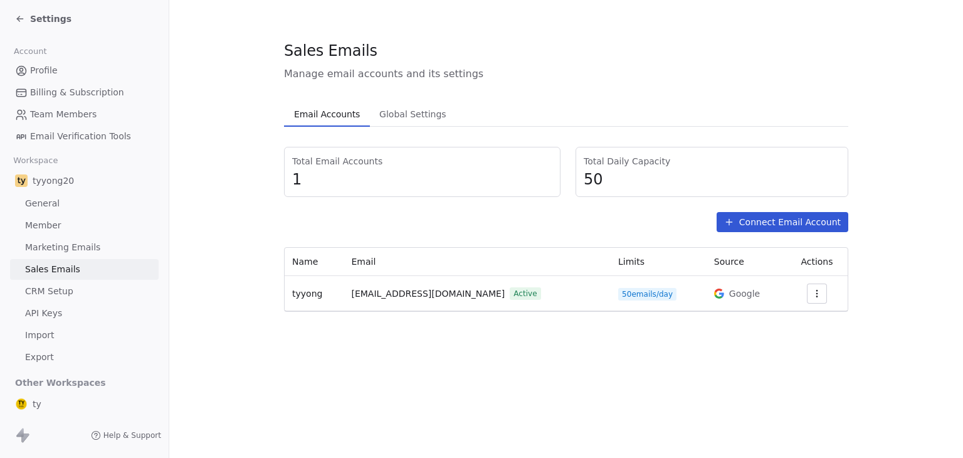
click at [18, 22] on icon at bounding box center [20, 19] width 10 height 10
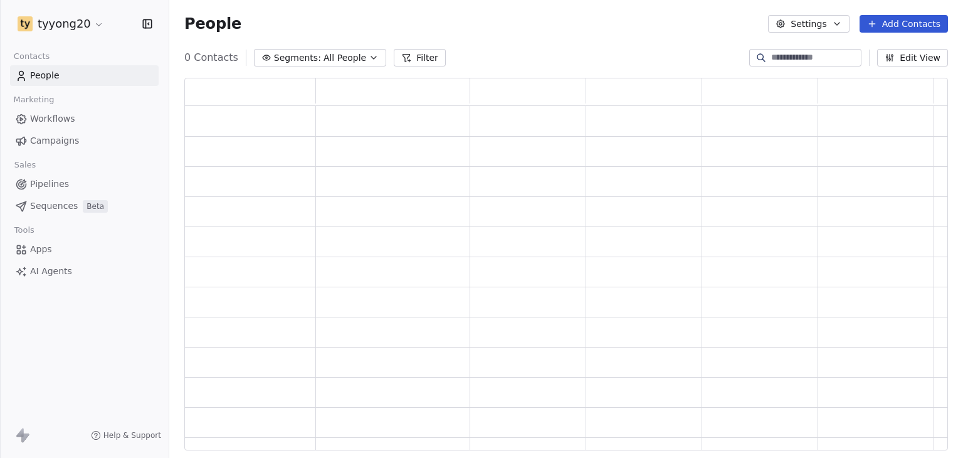
scroll to position [362, 754]
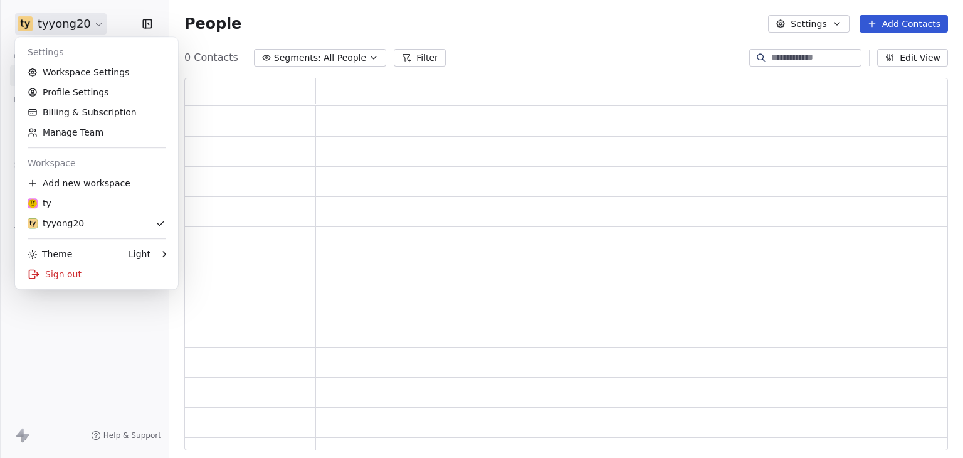
click at [33, 23] on html "tyyong20 Contacts People Marketing Workflows Campaigns Sales Pipelines Sequence…" at bounding box center [481, 229] width 963 height 458
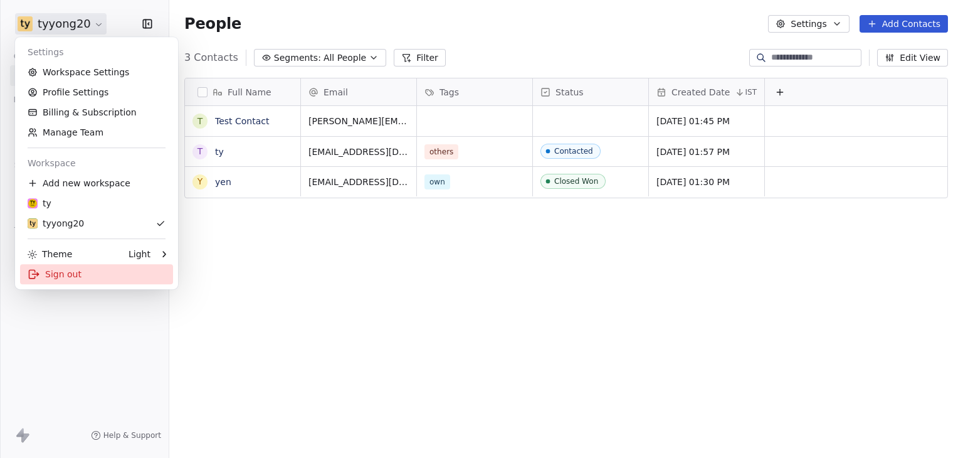
click at [55, 271] on div "Sign out" at bounding box center [96, 274] width 153 height 20
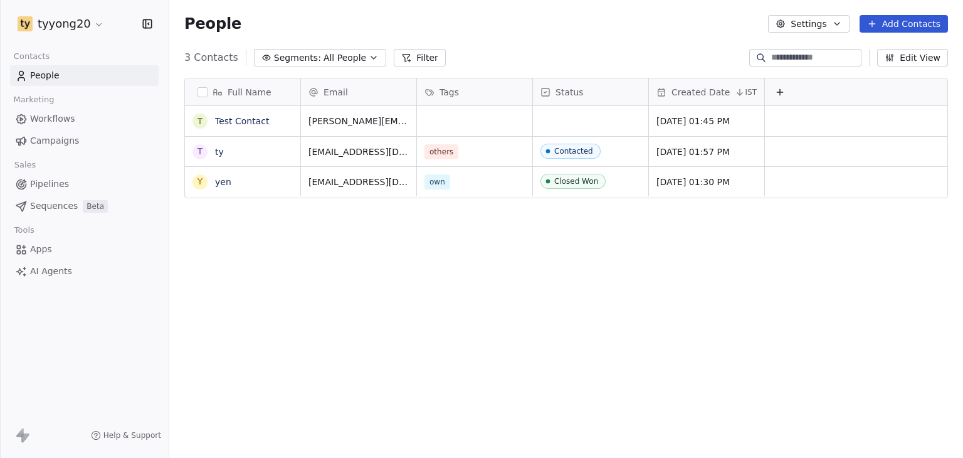
scroll to position [393, 784]
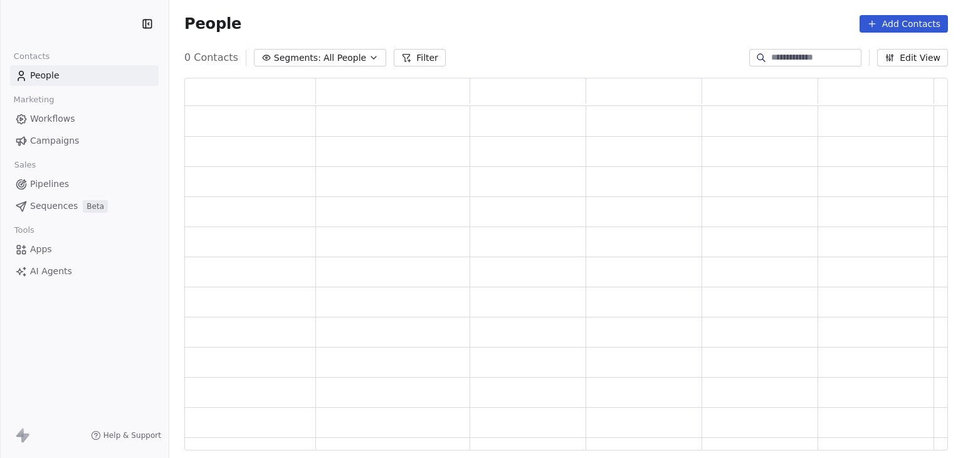
scroll to position [362, 754]
